Goal: Information Seeking & Learning: Find specific page/section

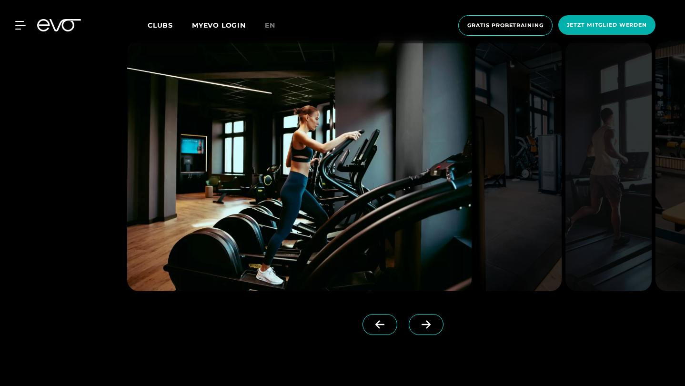
scroll to position [805, 0]
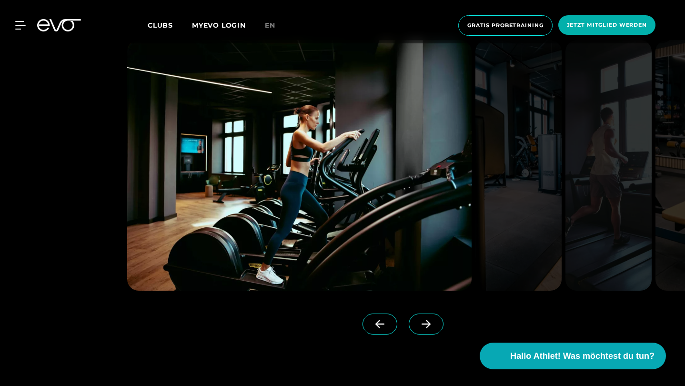
click at [431, 322] on icon at bounding box center [426, 324] width 17 height 9
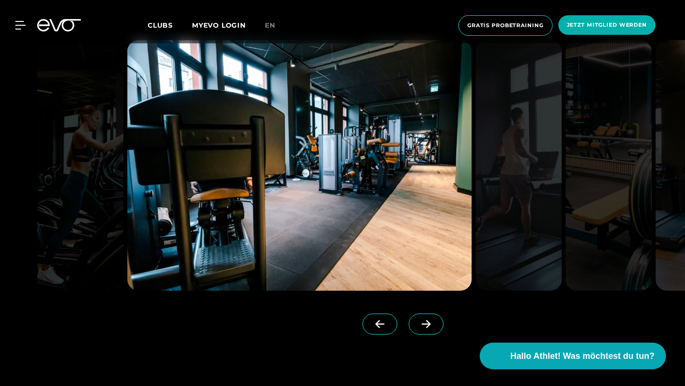
click at [424, 319] on span at bounding box center [426, 323] width 35 height 21
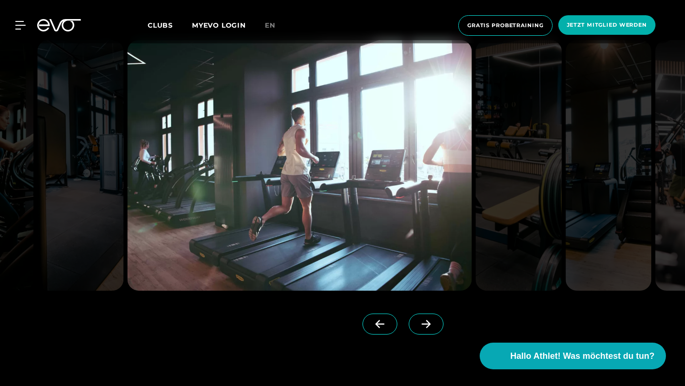
click at [424, 319] on span at bounding box center [426, 323] width 35 height 21
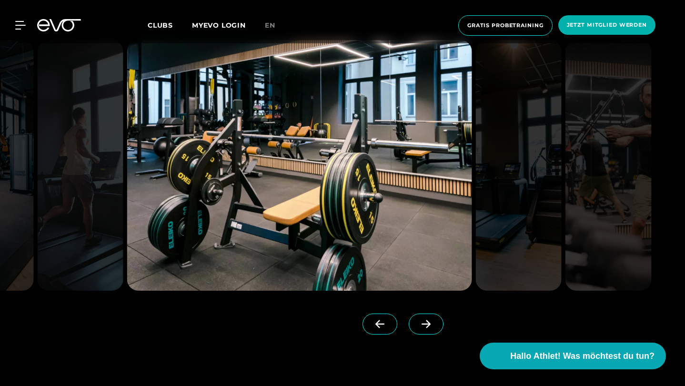
click at [424, 319] on span at bounding box center [426, 323] width 35 height 21
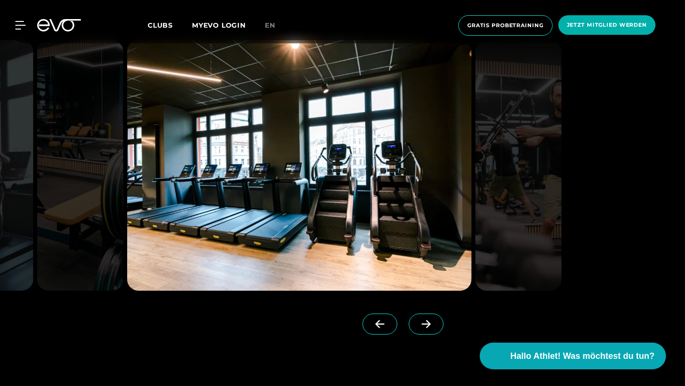
click at [424, 319] on span at bounding box center [426, 323] width 35 height 21
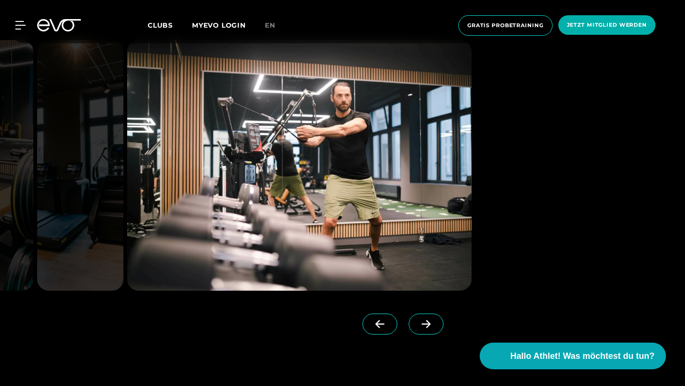
click at [424, 319] on span at bounding box center [426, 323] width 35 height 21
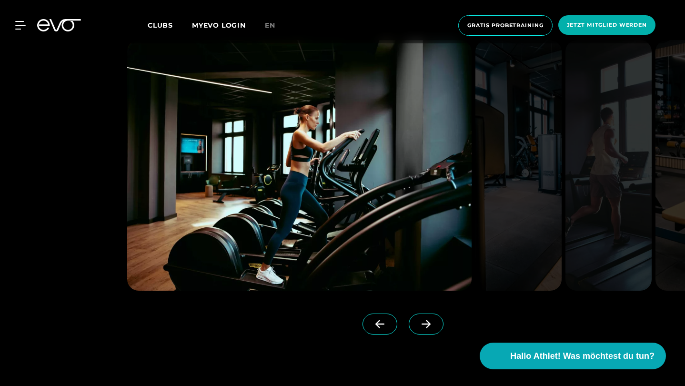
click at [424, 319] on span at bounding box center [426, 323] width 35 height 21
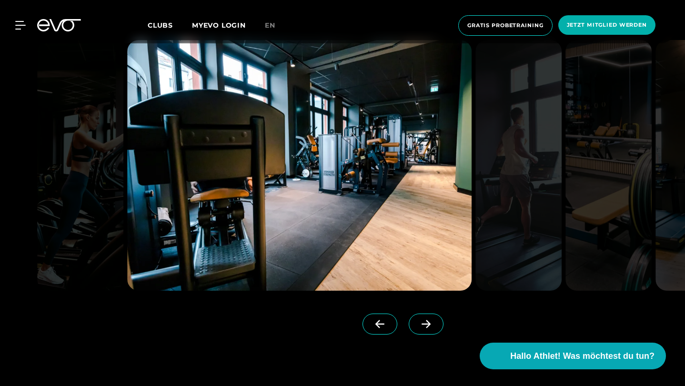
click at [424, 319] on span at bounding box center [426, 323] width 35 height 21
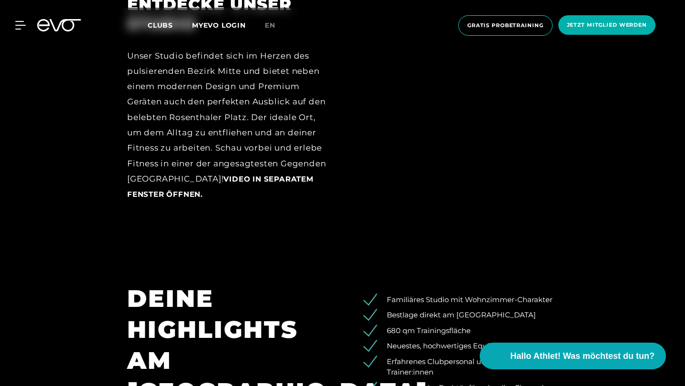
scroll to position [1377, 0]
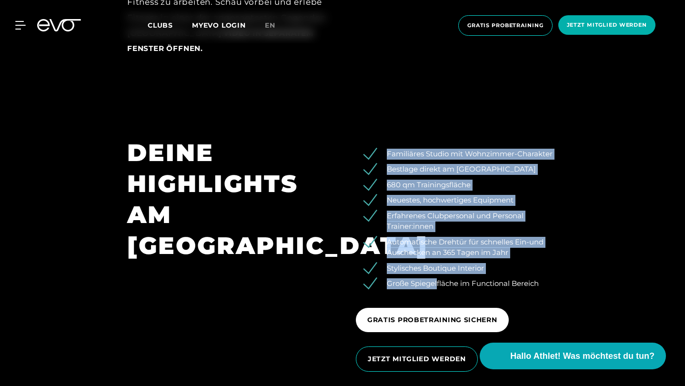
drag, startPoint x: 437, startPoint y: 279, endPoint x: 447, endPoint y: 144, distance: 135.2
click at [447, 144] on div "Familiäres Studio mit Wohnzimmer-Charakter Bestlage direkt am Rosenthaler Platz…" at bounding box center [456, 257] width 229 height 241
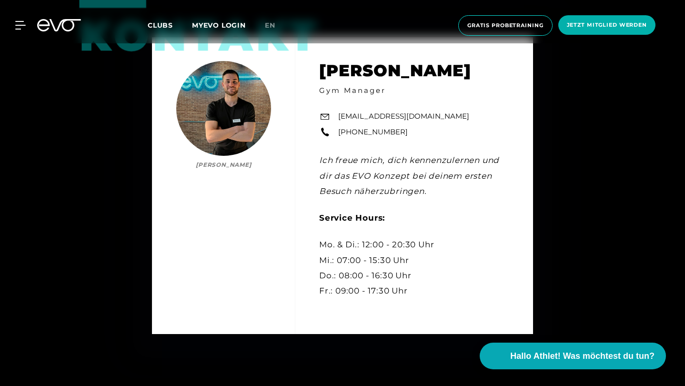
scroll to position [2878, 0]
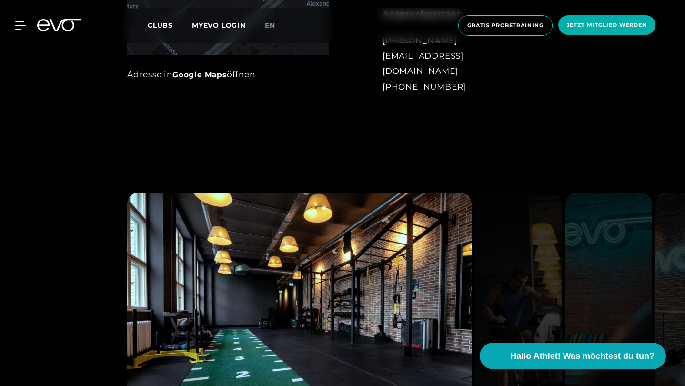
scroll to position [777, 0]
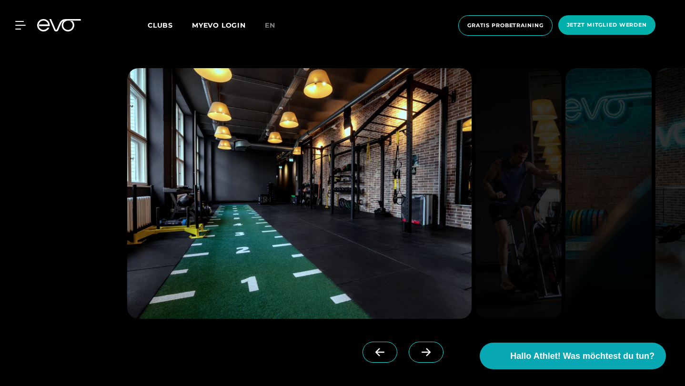
click at [427, 344] on span at bounding box center [426, 352] width 35 height 21
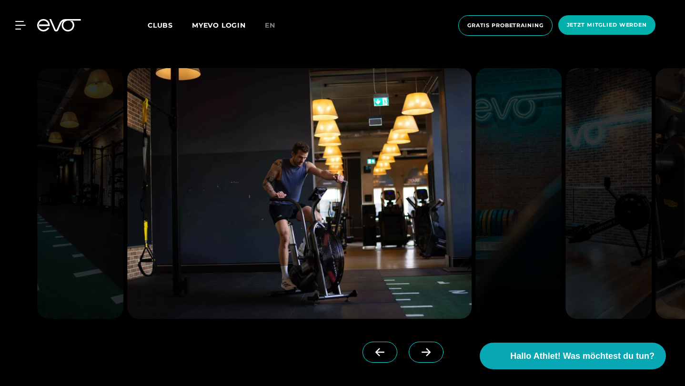
click at [424, 350] on icon at bounding box center [426, 352] width 17 height 9
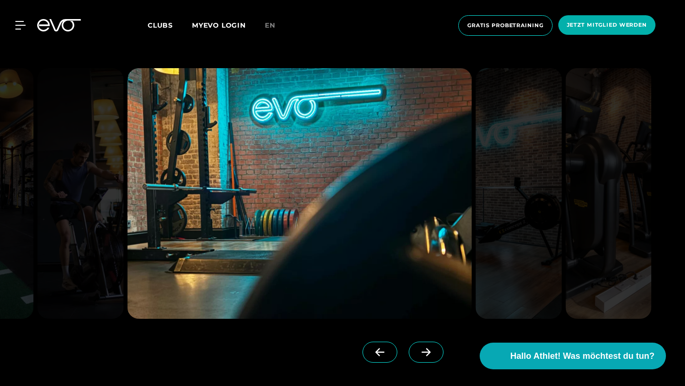
click at [424, 350] on icon at bounding box center [426, 352] width 17 height 9
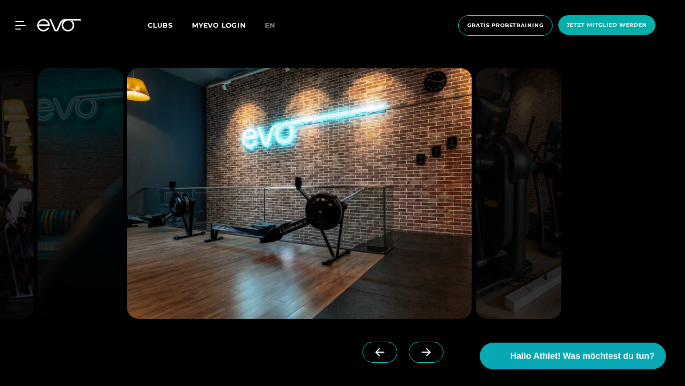
click at [424, 350] on icon at bounding box center [426, 352] width 17 height 9
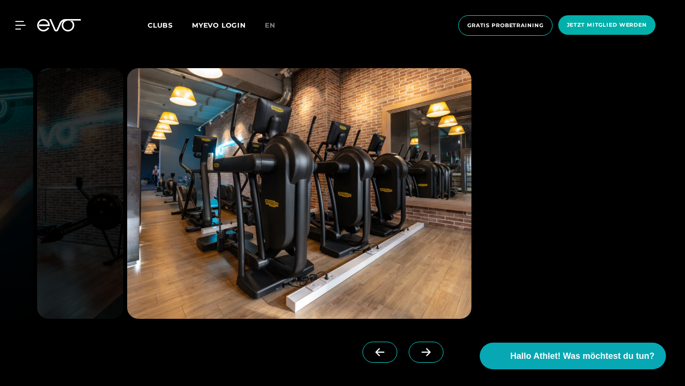
click at [424, 350] on icon at bounding box center [426, 352] width 17 height 9
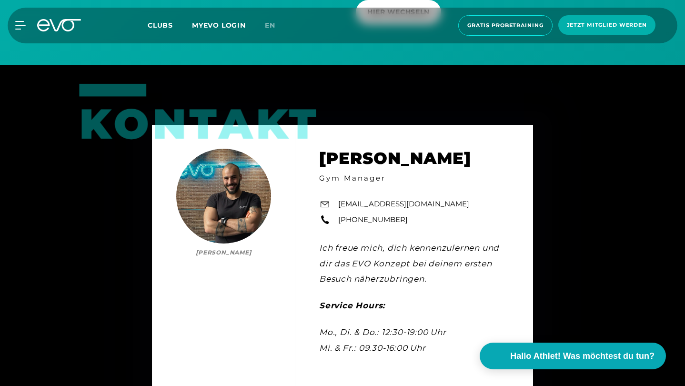
scroll to position [3010, 0]
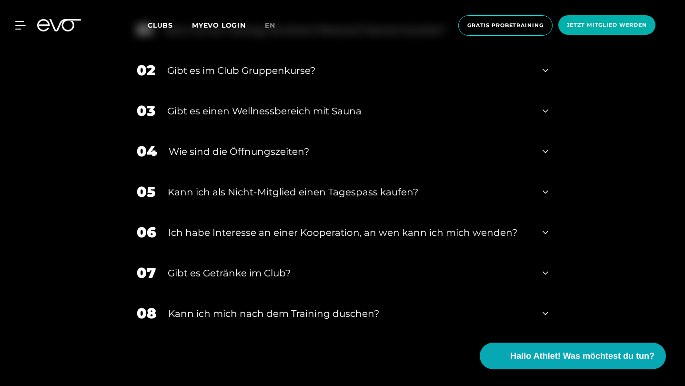
scroll to position [1542, 0]
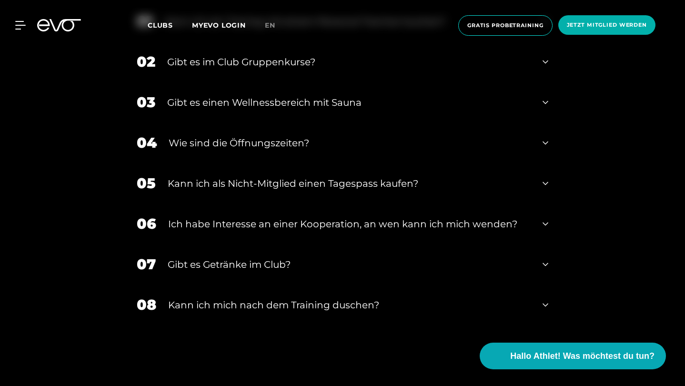
click at [299, 100] on div "Gibt es einen Wellnessbereich mit Sauna" at bounding box center [348, 102] width 363 height 14
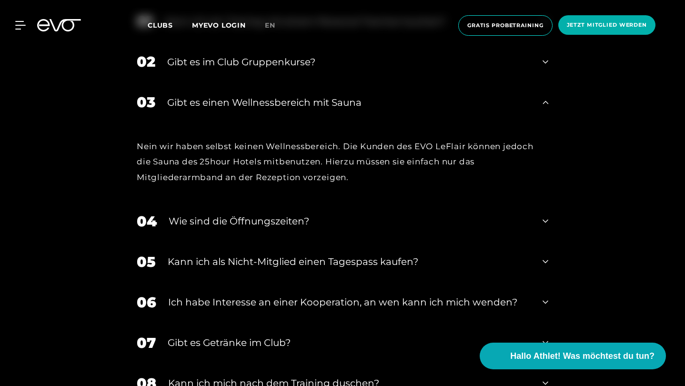
click at [294, 101] on div "Gibt es einen Wellnessbereich mit Sauna" at bounding box center [348, 102] width 363 height 14
